Goal: Navigation & Orientation: Understand site structure

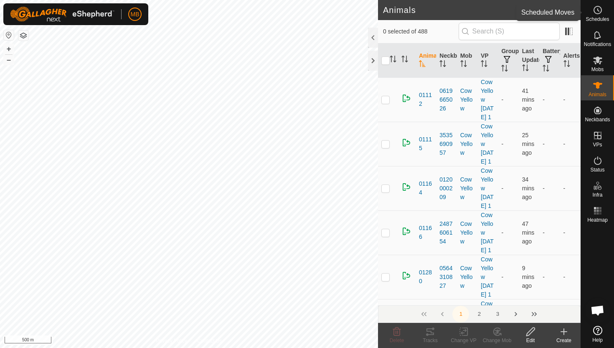
click at [599, 11] on icon at bounding box center [598, 10] width 1 height 3
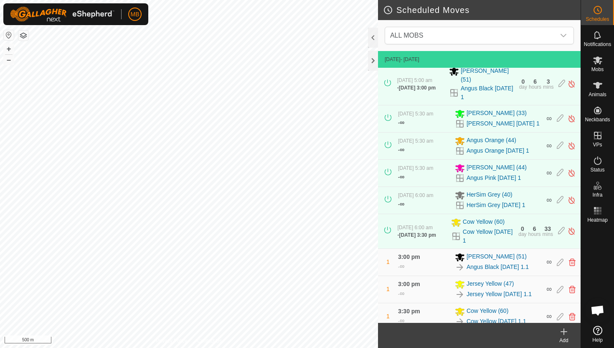
scroll to position [128, 0]
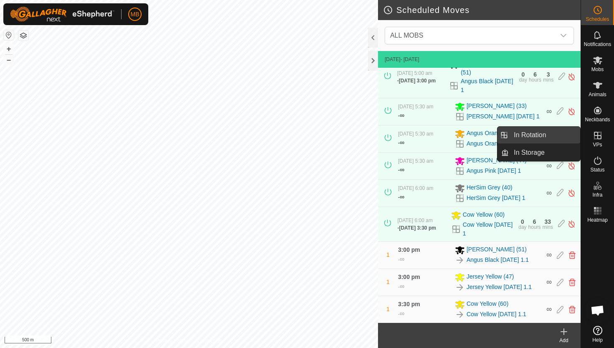
click at [566, 133] on link "In Rotation" at bounding box center [544, 135] width 71 height 17
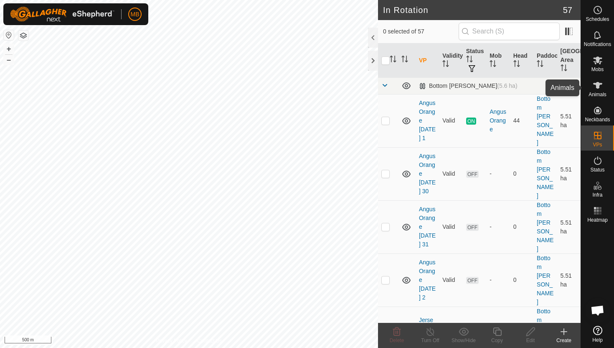
click at [594, 86] on icon at bounding box center [598, 85] width 10 height 10
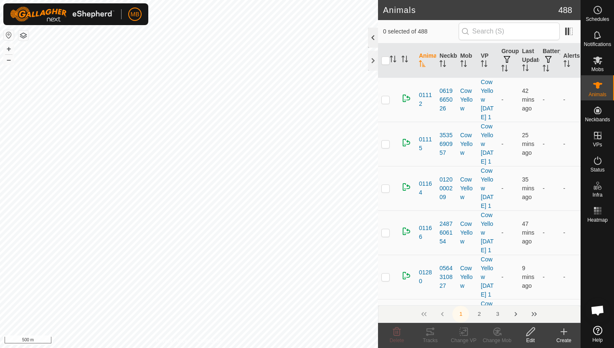
click at [373, 38] on div at bounding box center [373, 38] width 10 height 20
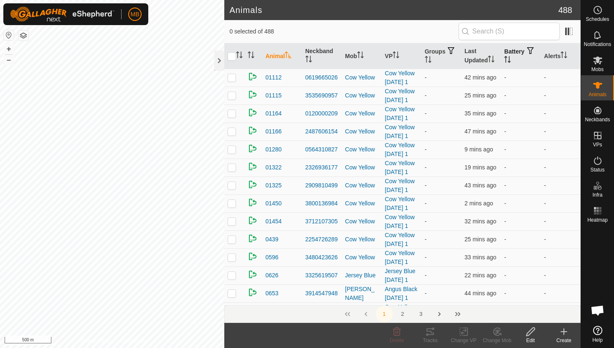
click at [511, 59] on icon "Activate to sort" at bounding box center [507, 59] width 7 height 7
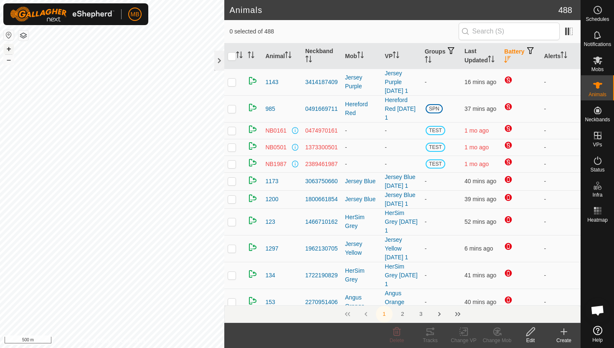
click at [9, 47] on button "+" at bounding box center [9, 49] width 10 height 10
click at [10, 59] on button "–" at bounding box center [9, 60] width 10 height 10
click at [597, 159] on icon at bounding box center [598, 160] width 10 height 10
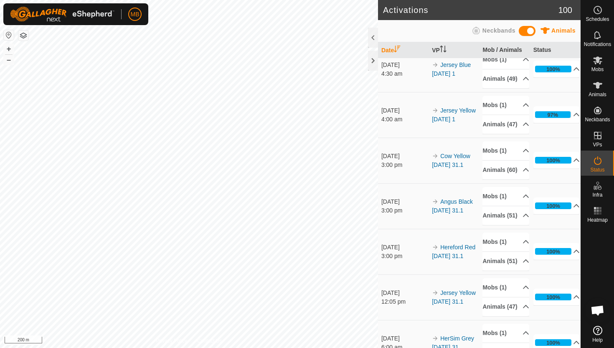
scroll to position [380, 0]
